Goal: Find specific page/section: Find specific page/section

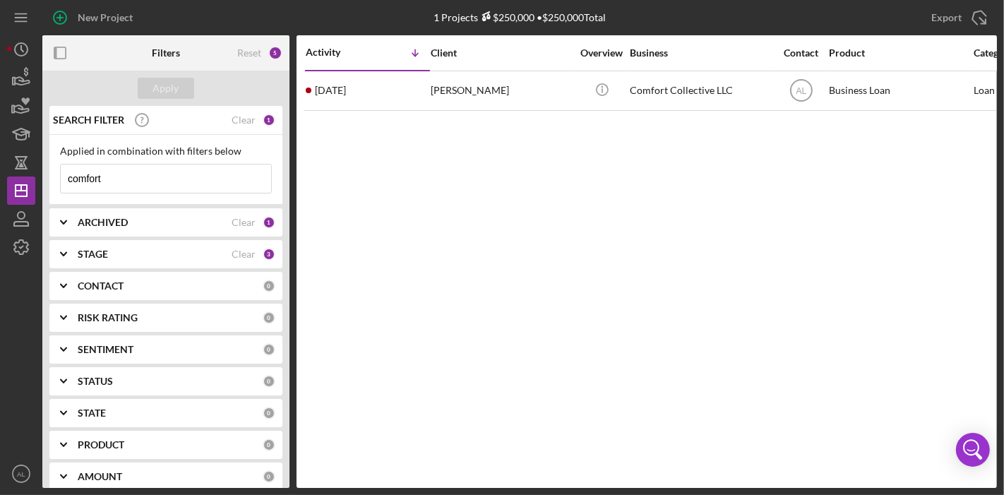
click at [199, 184] on input "comfort" at bounding box center [166, 179] width 210 height 28
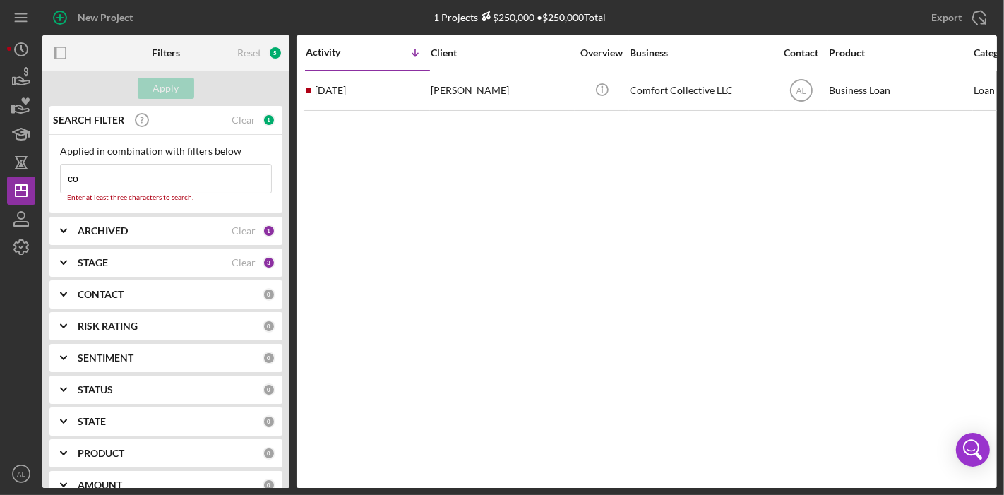
type input "c"
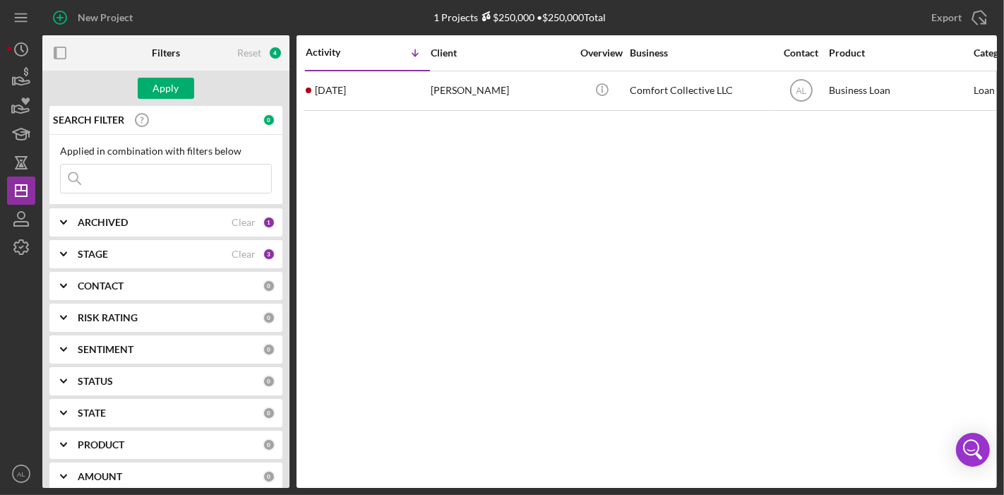
click at [177, 292] on div "CONTACT 0" at bounding box center [177, 286] width 198 height 28
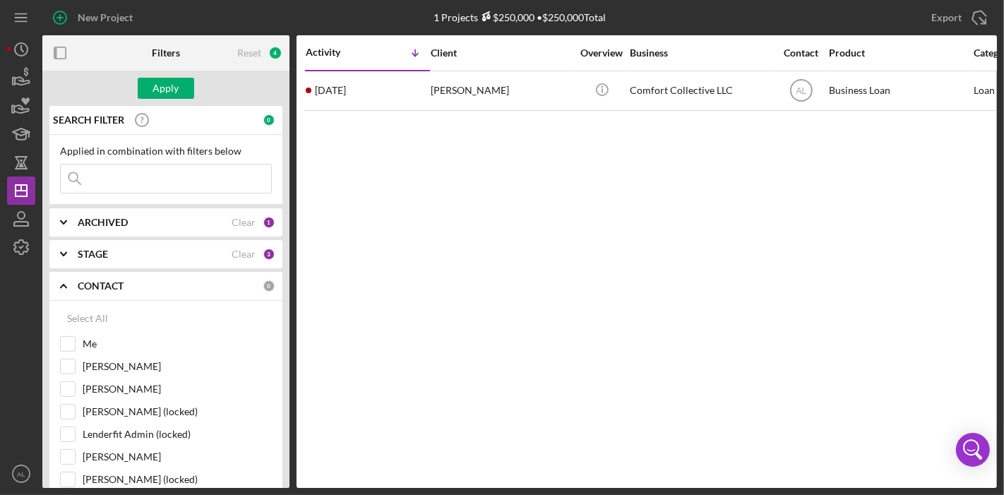
drag, startPoint x: 282, startPoint y: 252, endPoint x: 284, endPoint y: 274, distance: 21.9
click at [284, 274] on div "SEARCH FILTER 0 Applied in combination with filters below Icon/Menu Close Icon/…" at bounding box center [165, 297] width 247 height 382
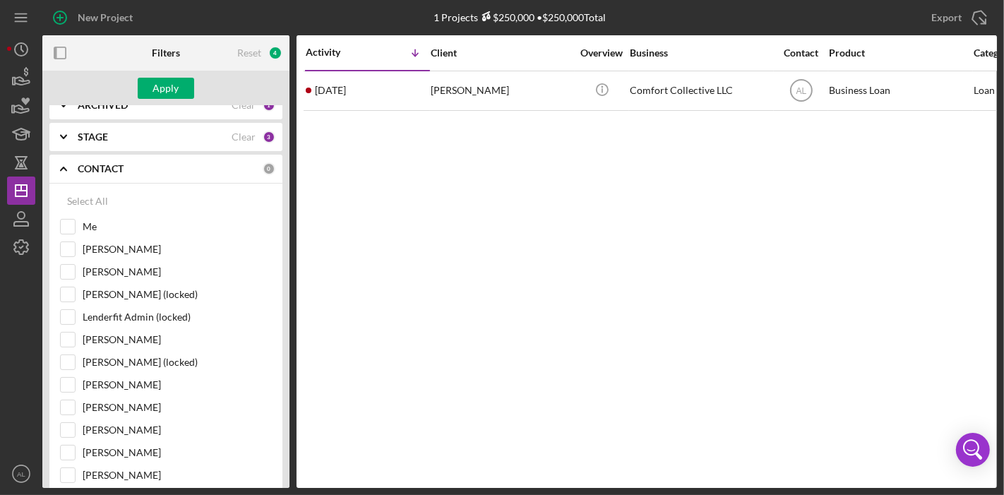
scroll to position [119, 0]
click at [77, 424] on div "[PERSON_NAME]" at bounding box center [166, 432] width 212 height 23
click at [61, 423] on input "[PERSON_NAME]" at bounding box center [68, 429] width 14 height 14
checkbox input "true"
click at [181, 85] on button "Apply" at bounding box center [166, 88] width 56 height 21
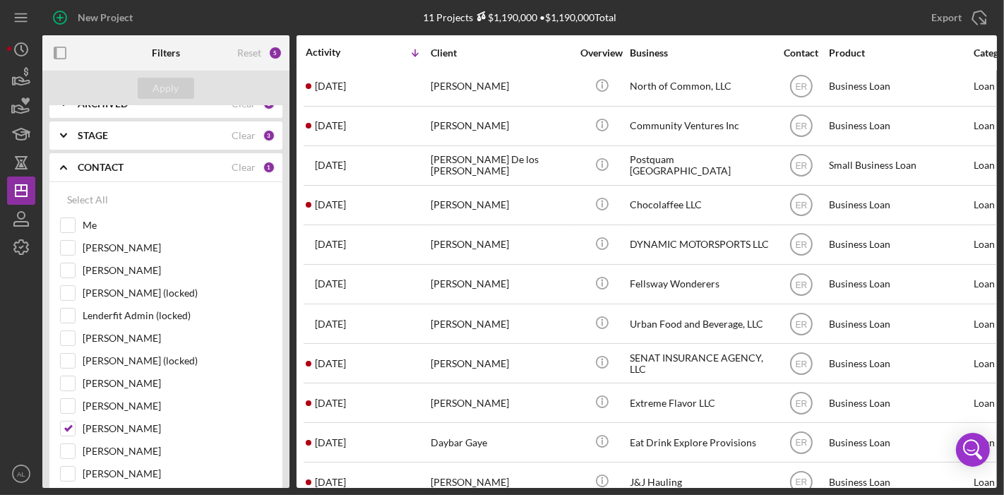
scroll to position [0, 0]
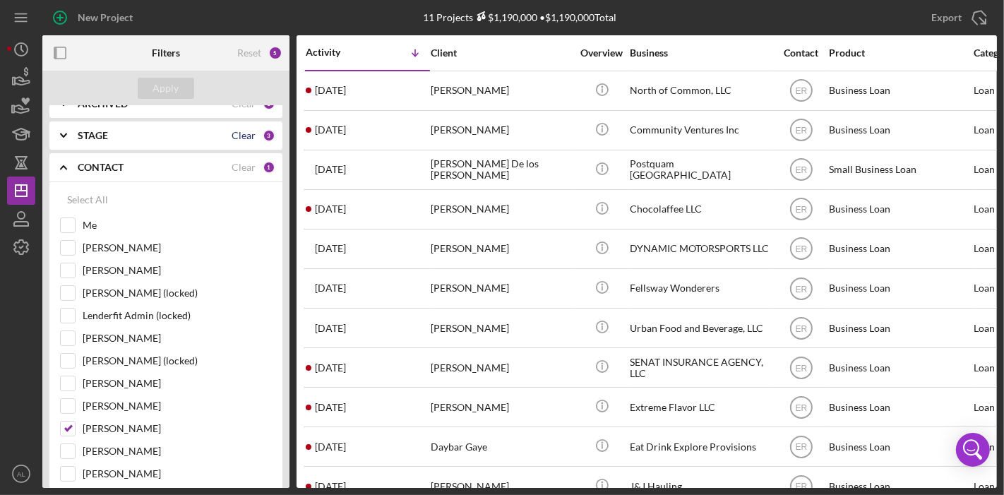
click at [247, 138] on div "Clear" at bounding box center [244, 135] width 24 height 11
click at [184, 88] on button "Apply" at bounding box center [166, 88] width 56 height 21
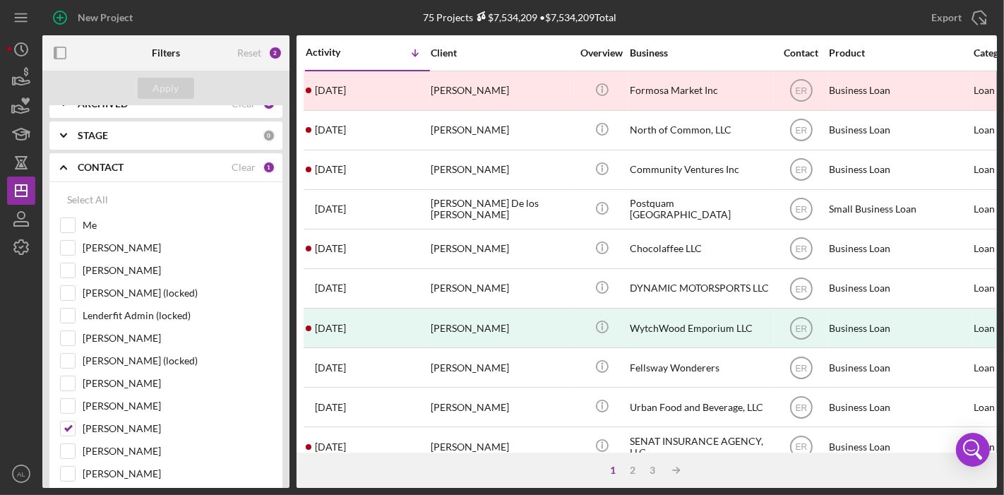
click at [172, 132] on div "STAGE" at bounding box center [170, 135] width 185 height 11
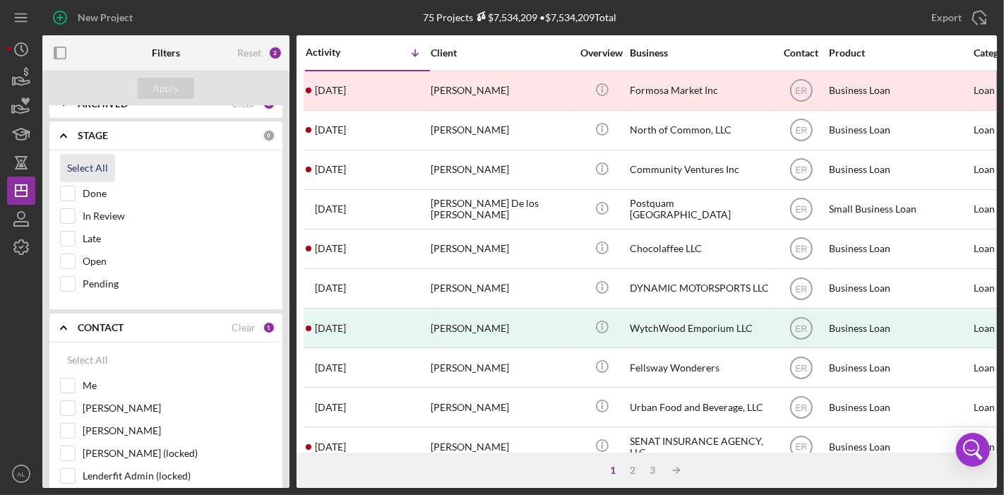
click at [98, 172] on div "Select All" at bounding box center [87, 168] width 41 height 28
checkbox input "true"
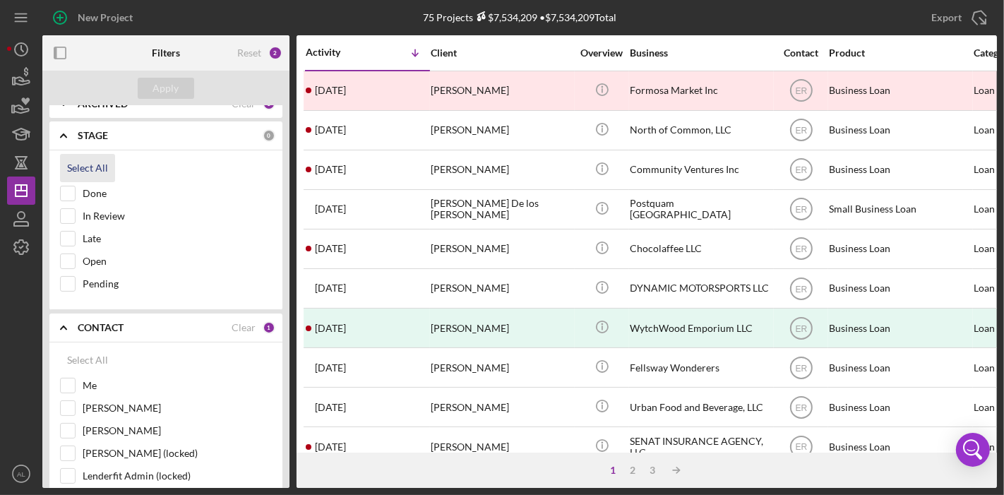
checkbox input "true"
click at [187, 88] on button "Apply" at bounding box center [166, 88] width 56 height 21
